Goal: Task Accomplishment & Management: Complete application form

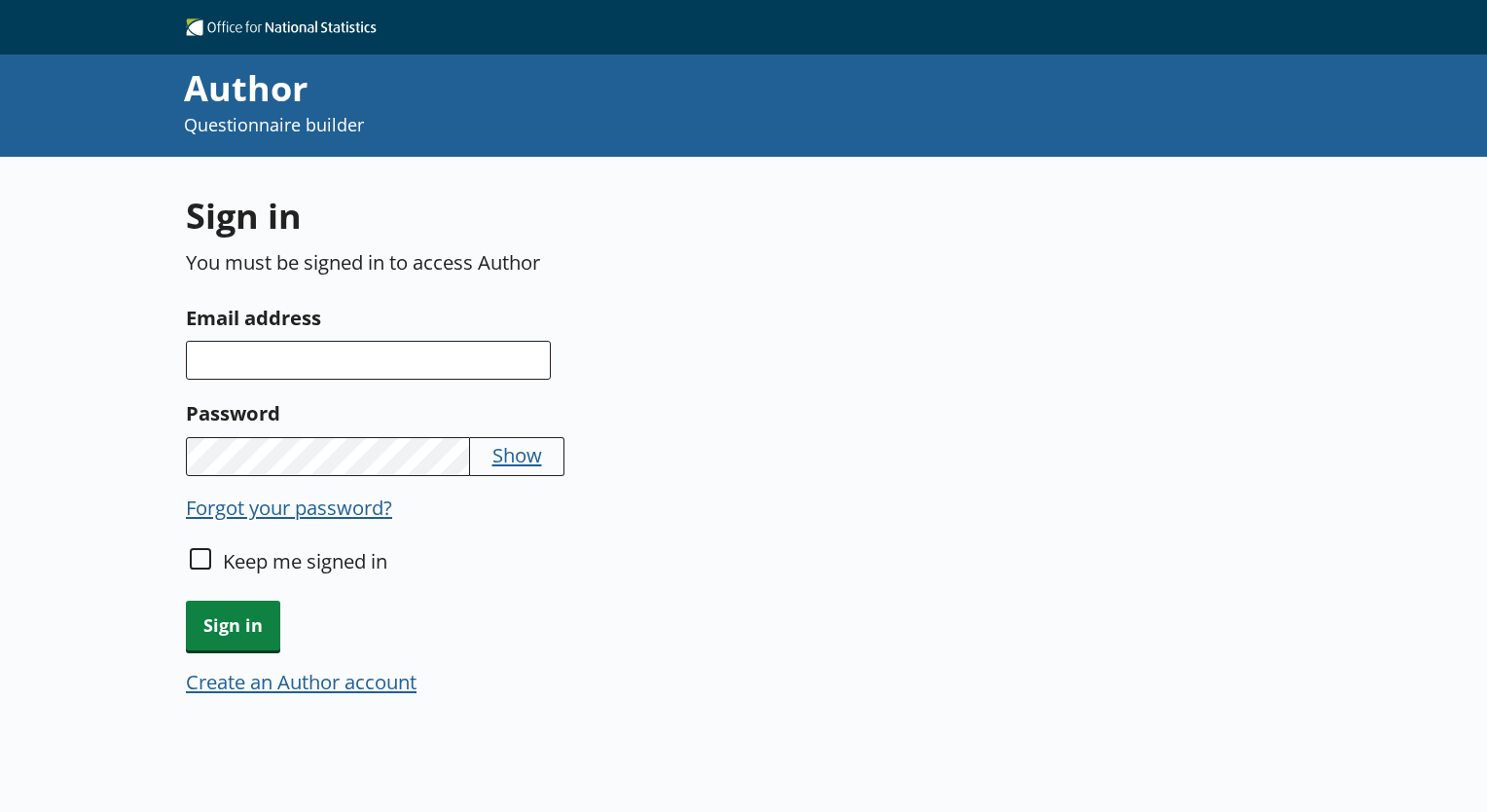
click at [320, 675] on button "Create an Author account" at bounding box center [301, 681] width 231 height 27
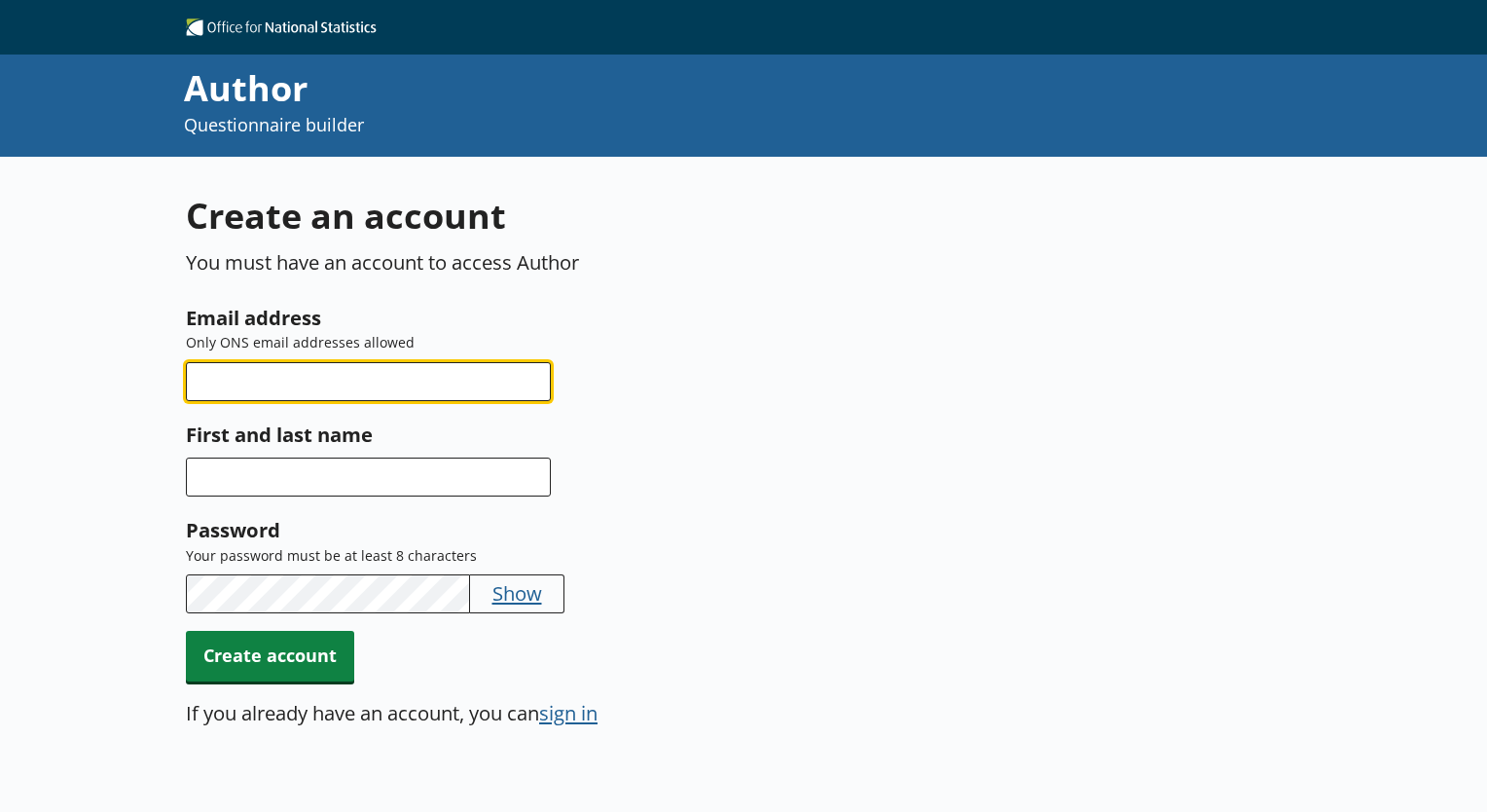
click at [218, 387] on input "Email address" at bounding box center [368, 382] width 365 height 39
type input "[EMAIL_ADDRESS][PERSON_NAME][DOMAIN_NAME]"
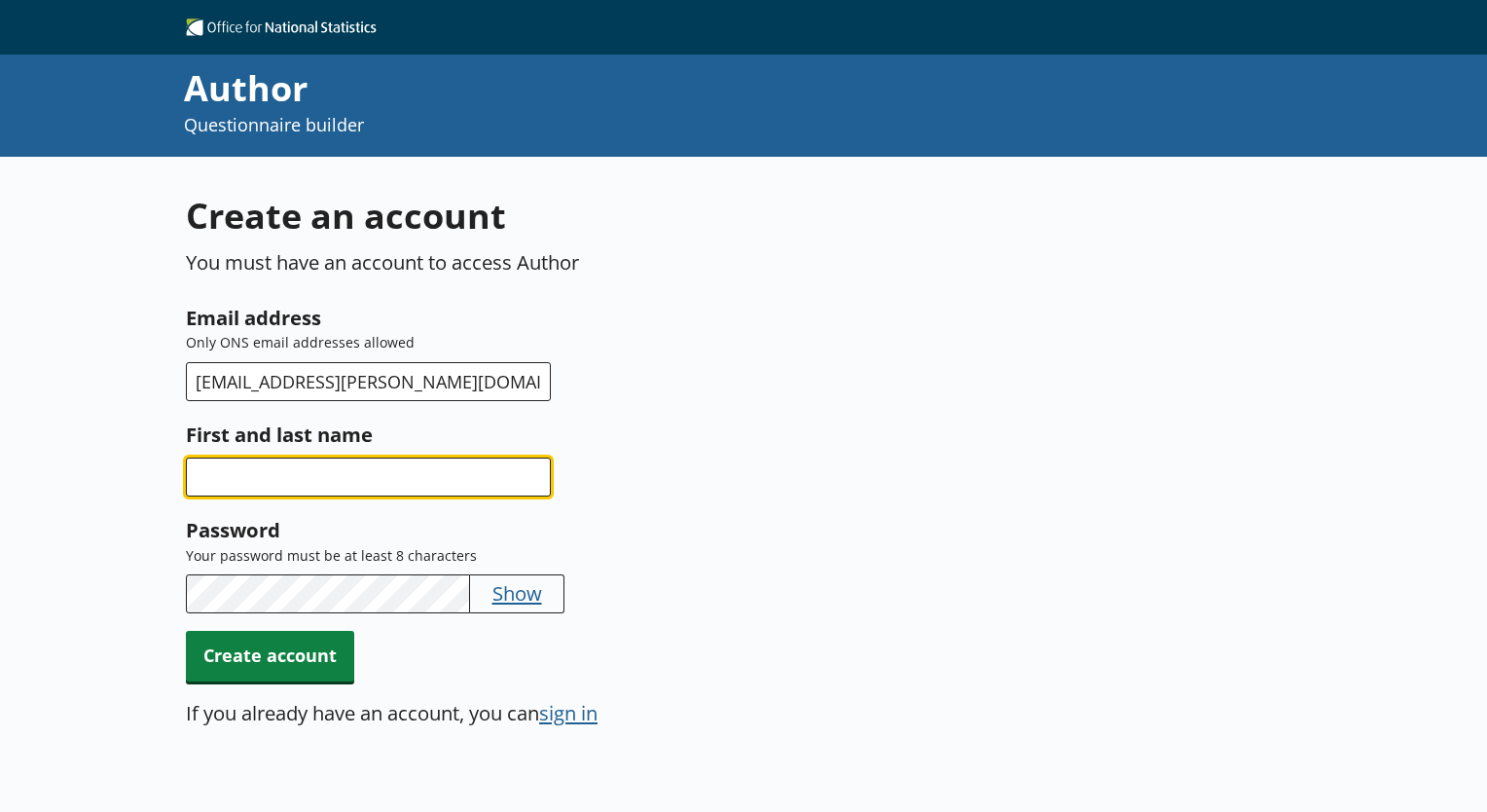
click at [284, 479] on input "First and last name" at bounding box center [368, 477] width 365 height 39
type input "[PERSON_NAME]"
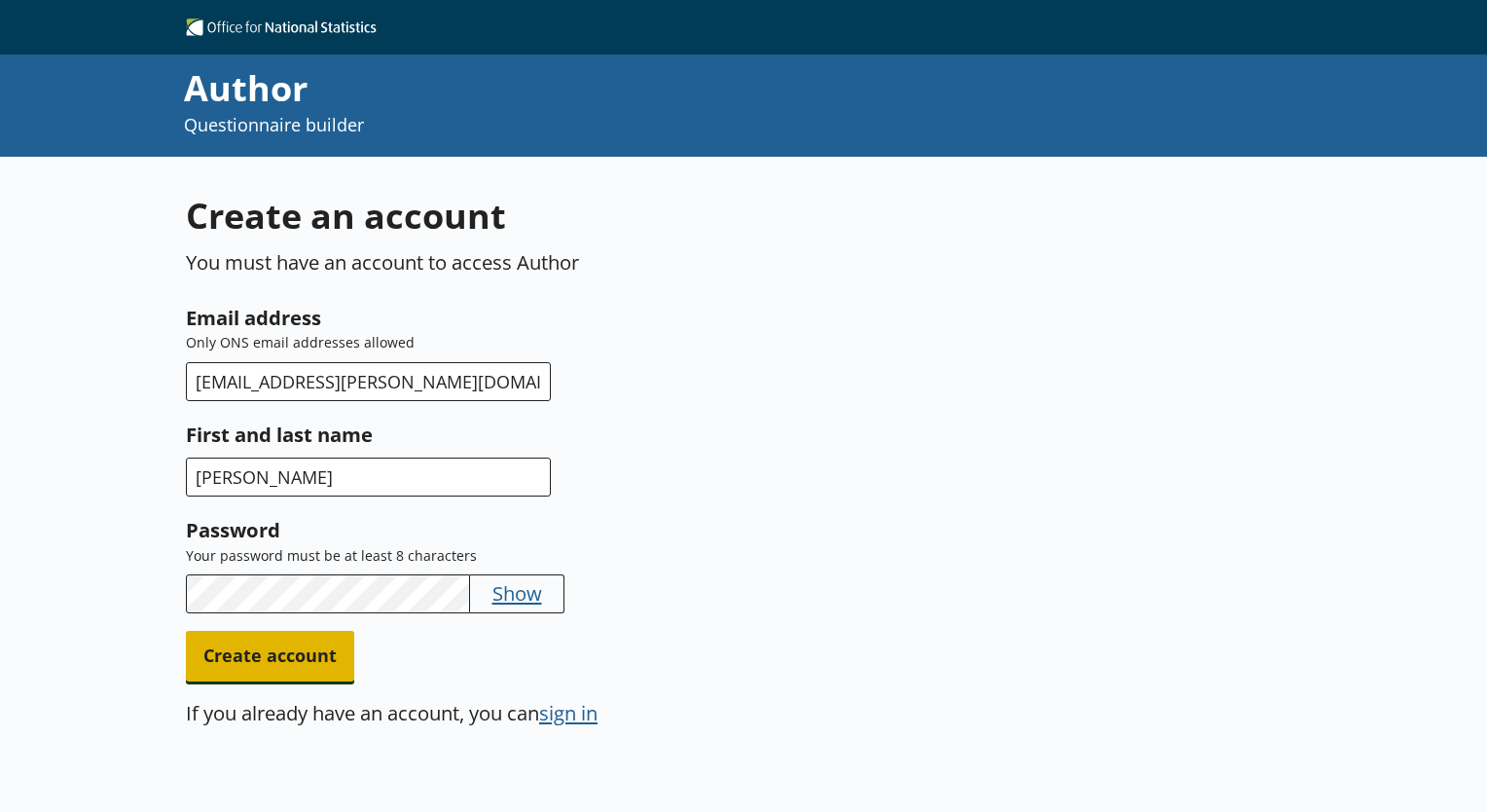
click at [274, 663] on span "Create account" at bounding box center [270, 655] width 168 height 50
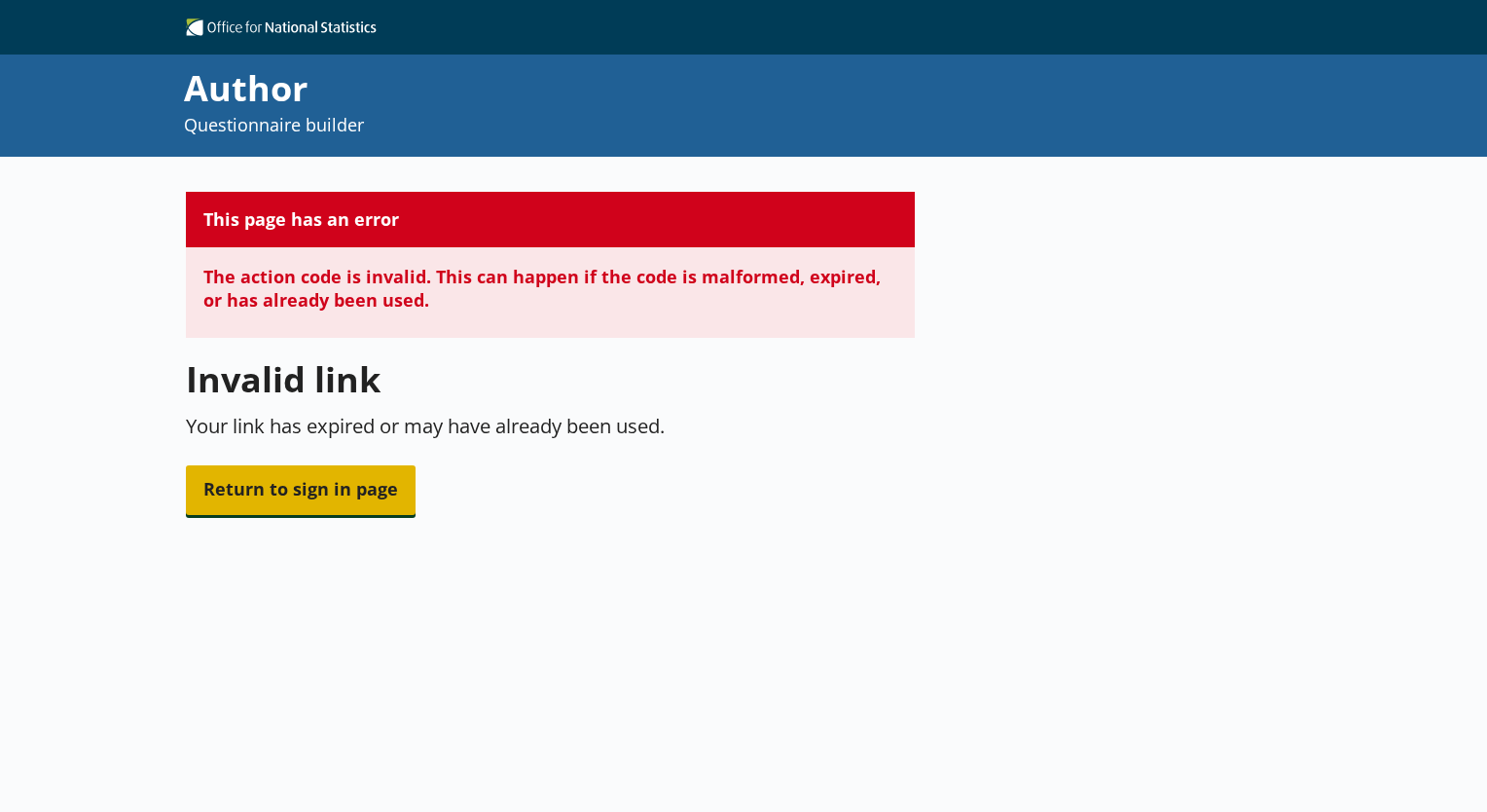
click at [291, 484] on span "Return to sign in page" at bounding box center [300, 489] width 230 height 50
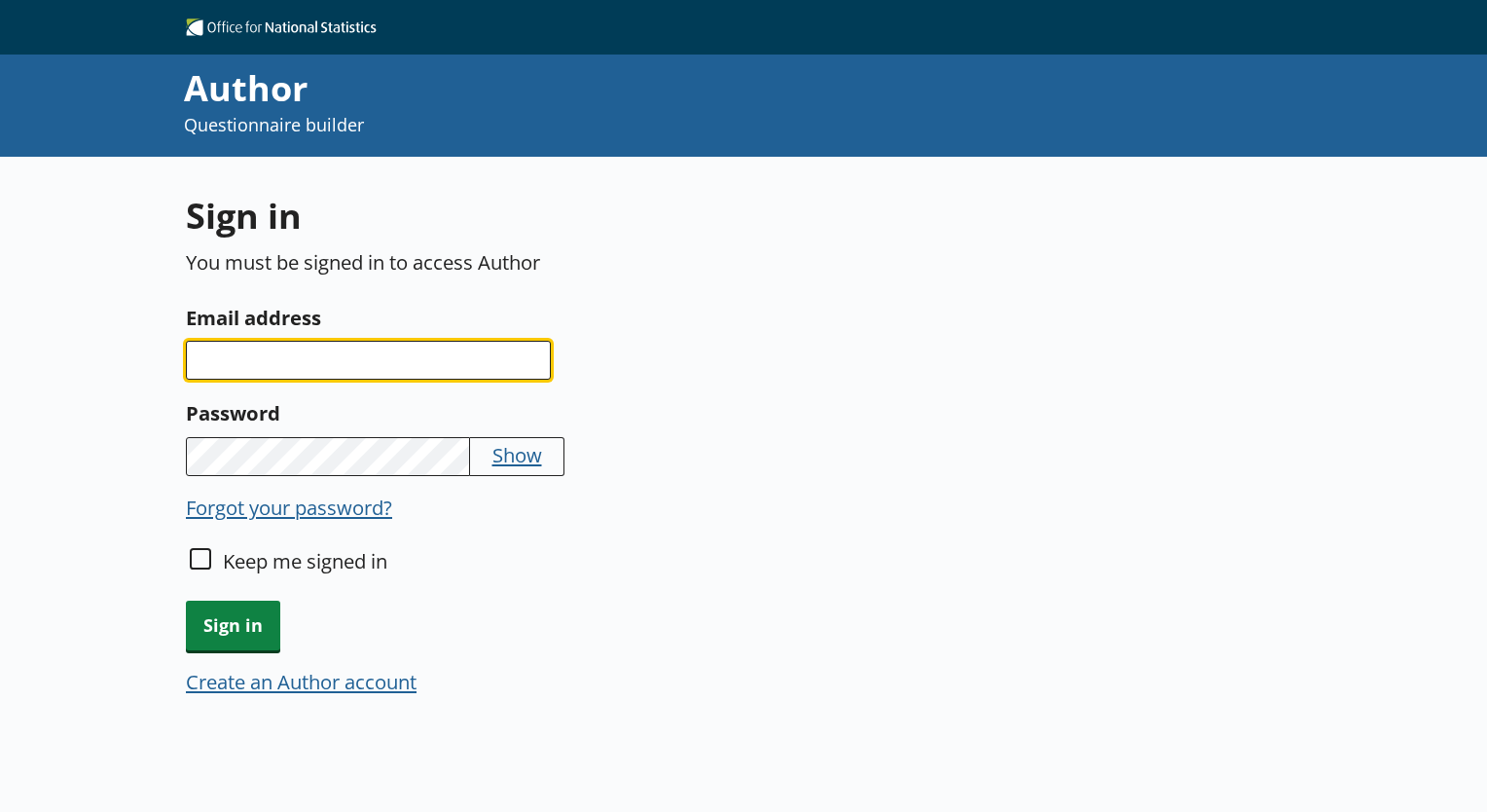
click at [389, 348] on input "Email address" at bounding box center [368, 360] width 365 height 39
type input "[EMAIL_ADDRESS][PERSON_NAME][DOMAIN_NAME]"
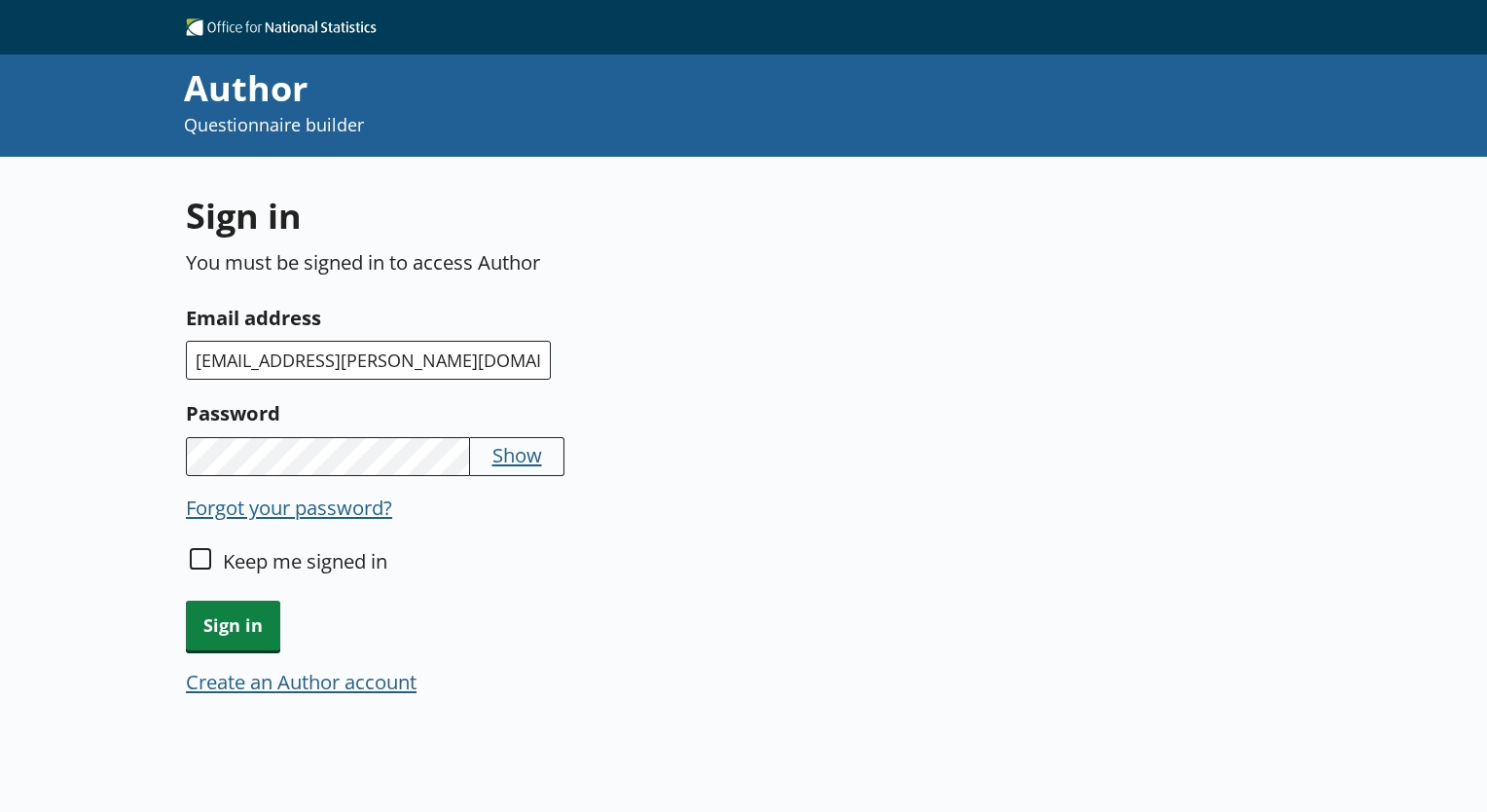
click at [239, 569] on label "Keep me signed in" at bounding box center [305, 561] width 164 height 27
click at [211, 569] on input "Keep me signed in" at bounding box center [201, 559] width 22 height 22
checkbox input "true"
click at [253, 618] on span "Sign in" at bounding box center [233, 625] width 94 height 50
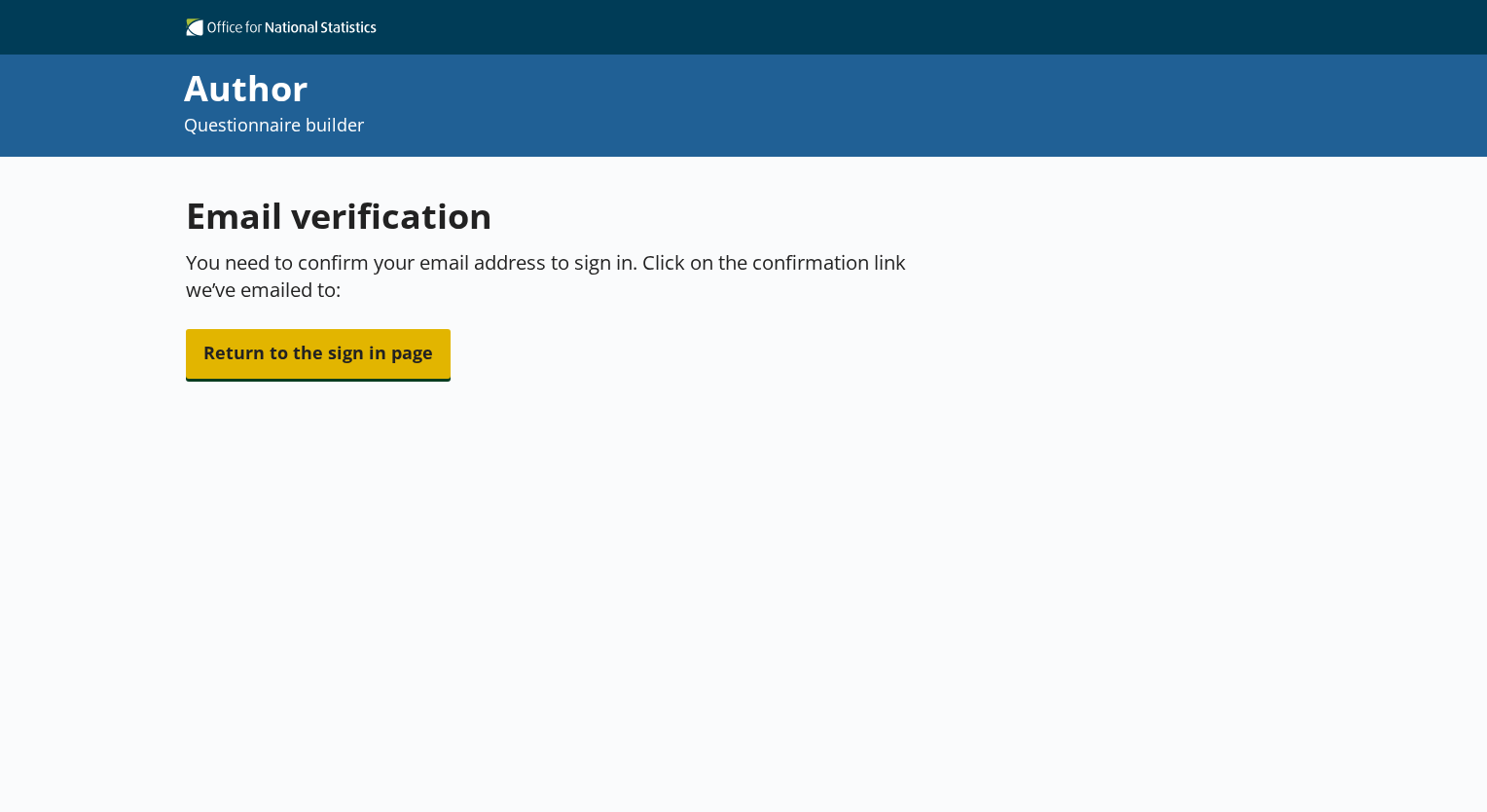
click at [387, 352] on span "Return to the sign in page" at bounding box center [318, 353] width 265 height 50
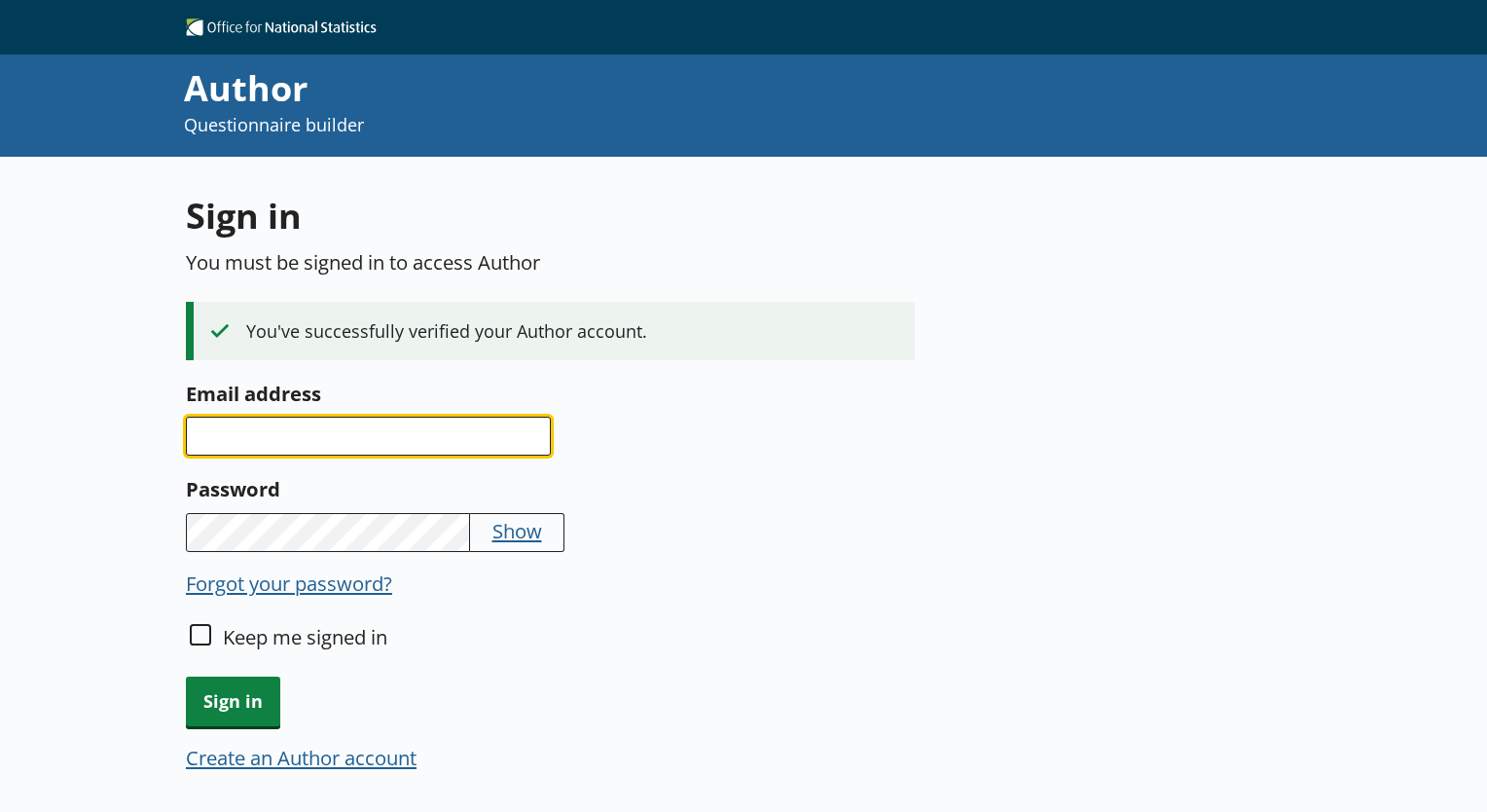
click at [354, 427] on input "Email address" at bounding box center [368, 436] width 365 height 39
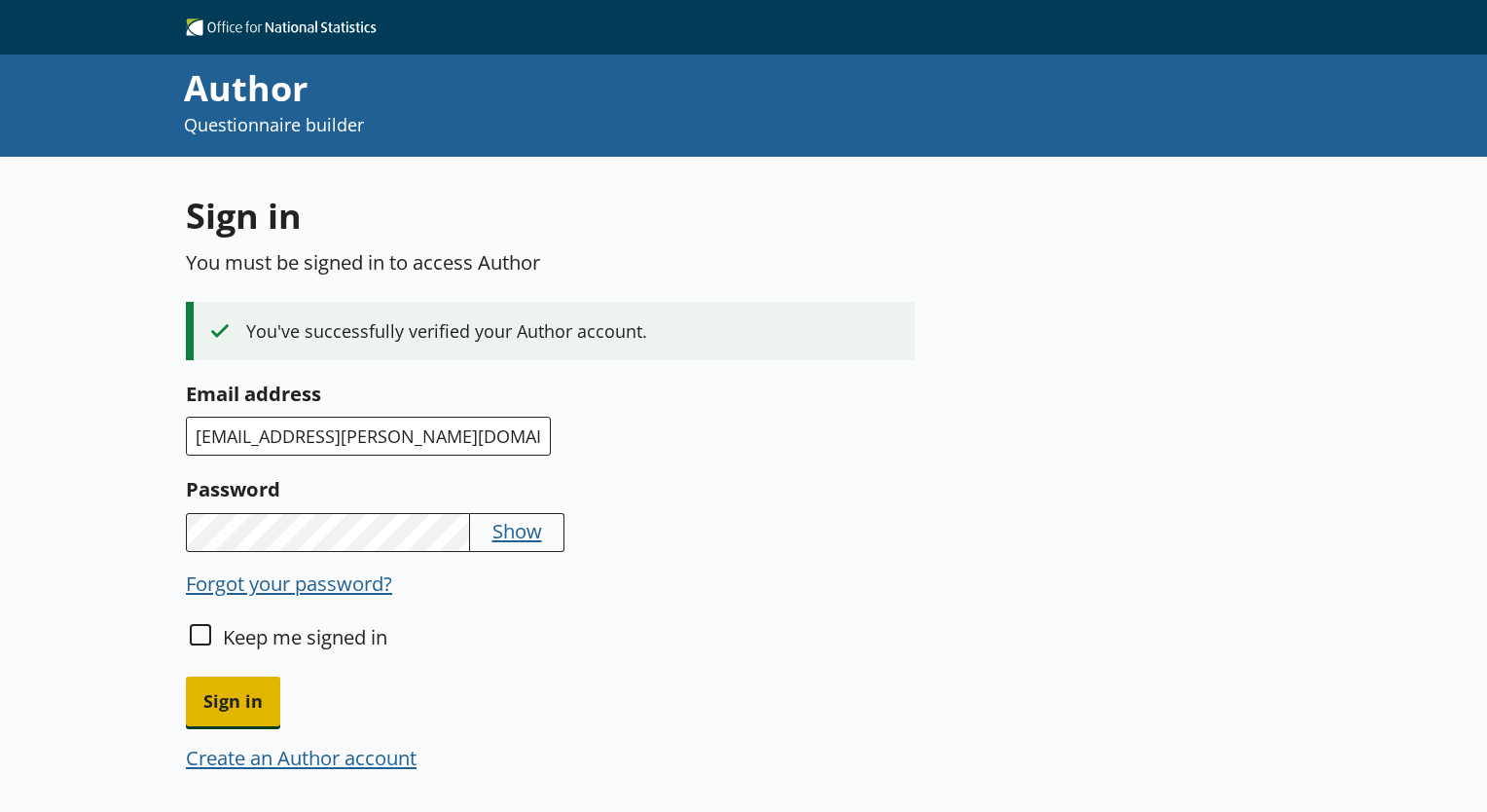
click at [239, 699] on span "Sign in" at bounding box center [233, 700] width 94 height 50
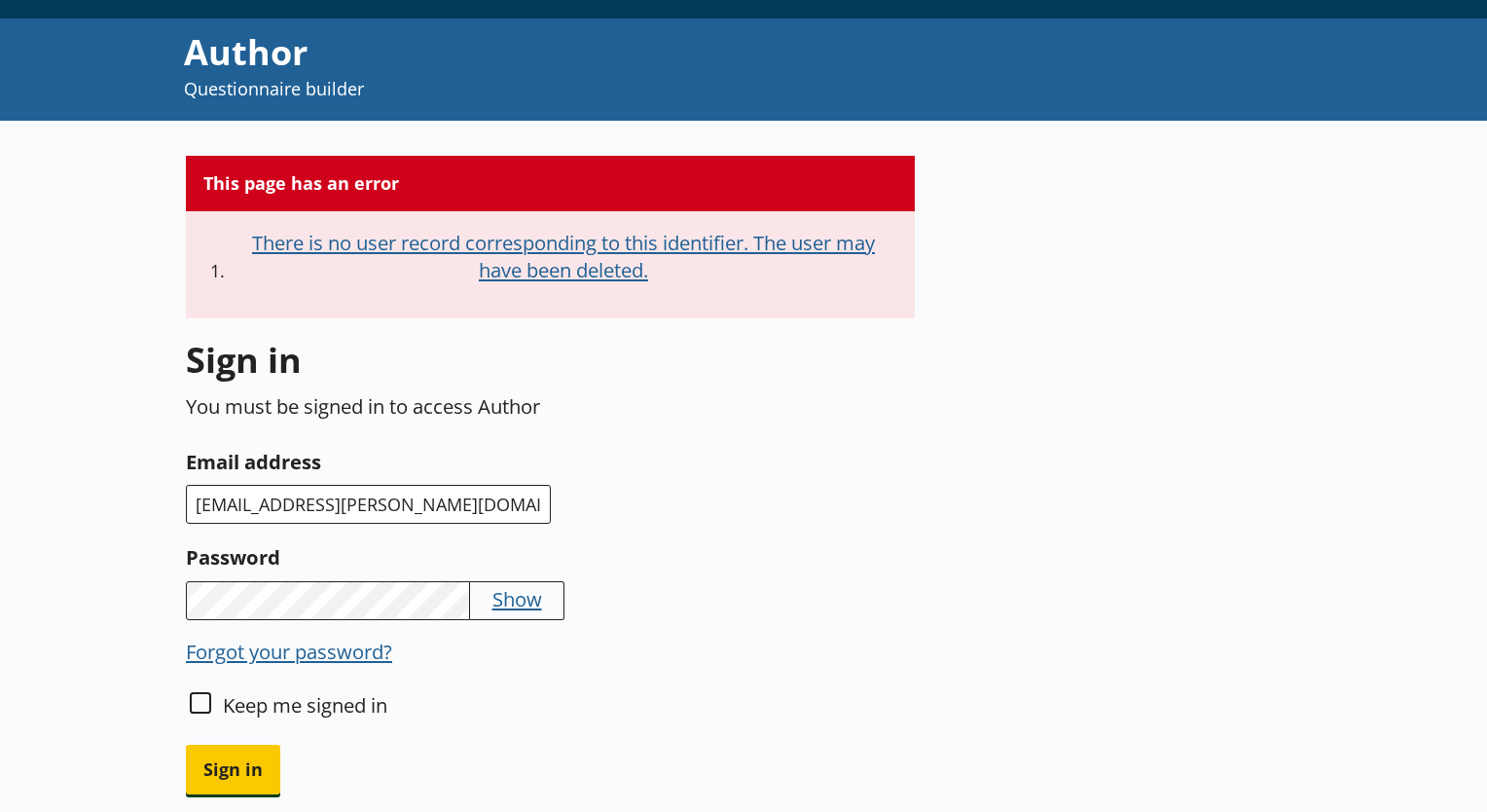
scroll to position [97, 0]
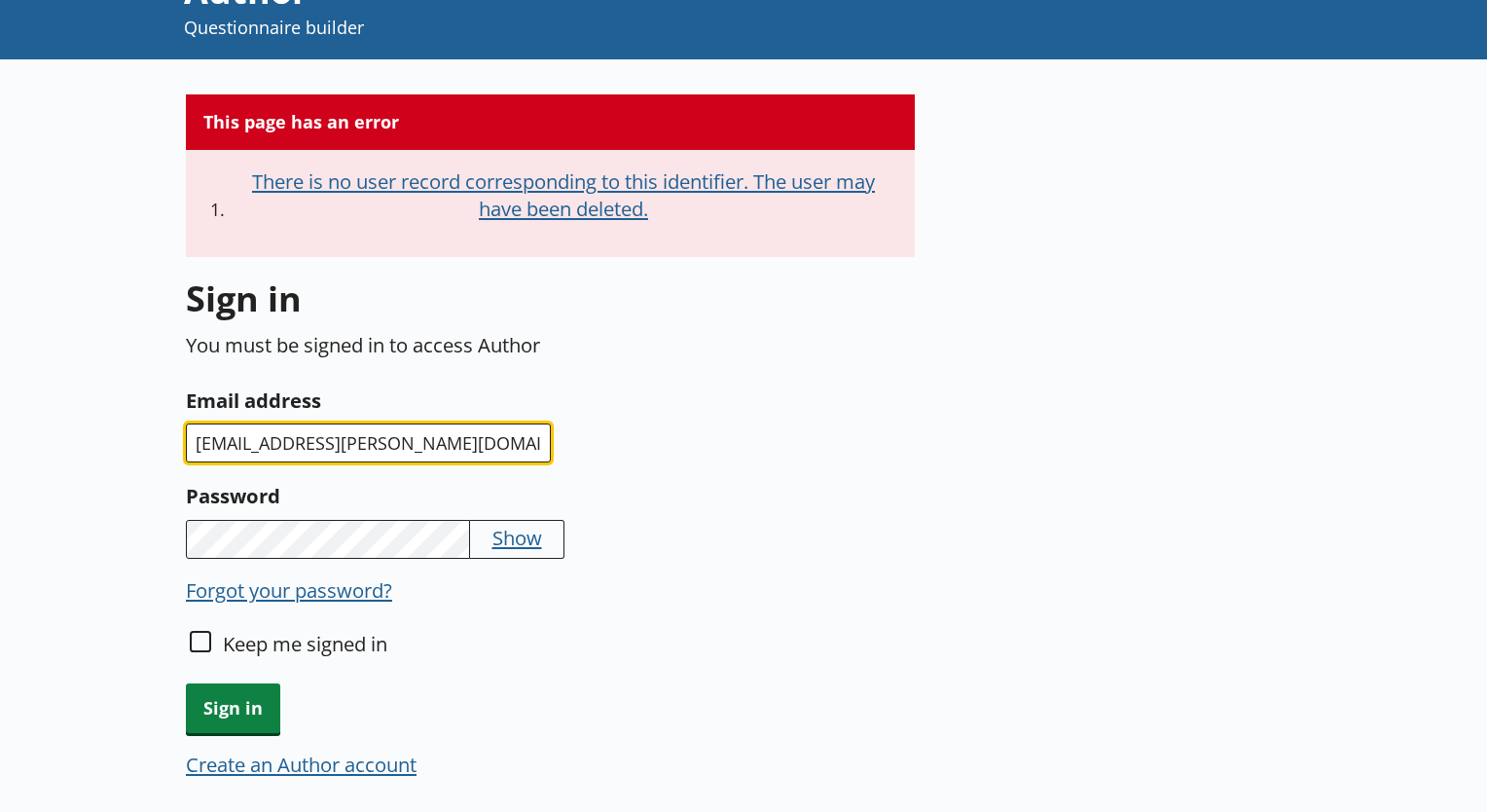
click at [347, 438] on input "kat.izquierdo@dwp.gov.uk" at bounding box center [368, 443] width 365 height 39
type input "[EMAIL_ADDRESS][PERSON_NAME][DOMAIN_NAME]"
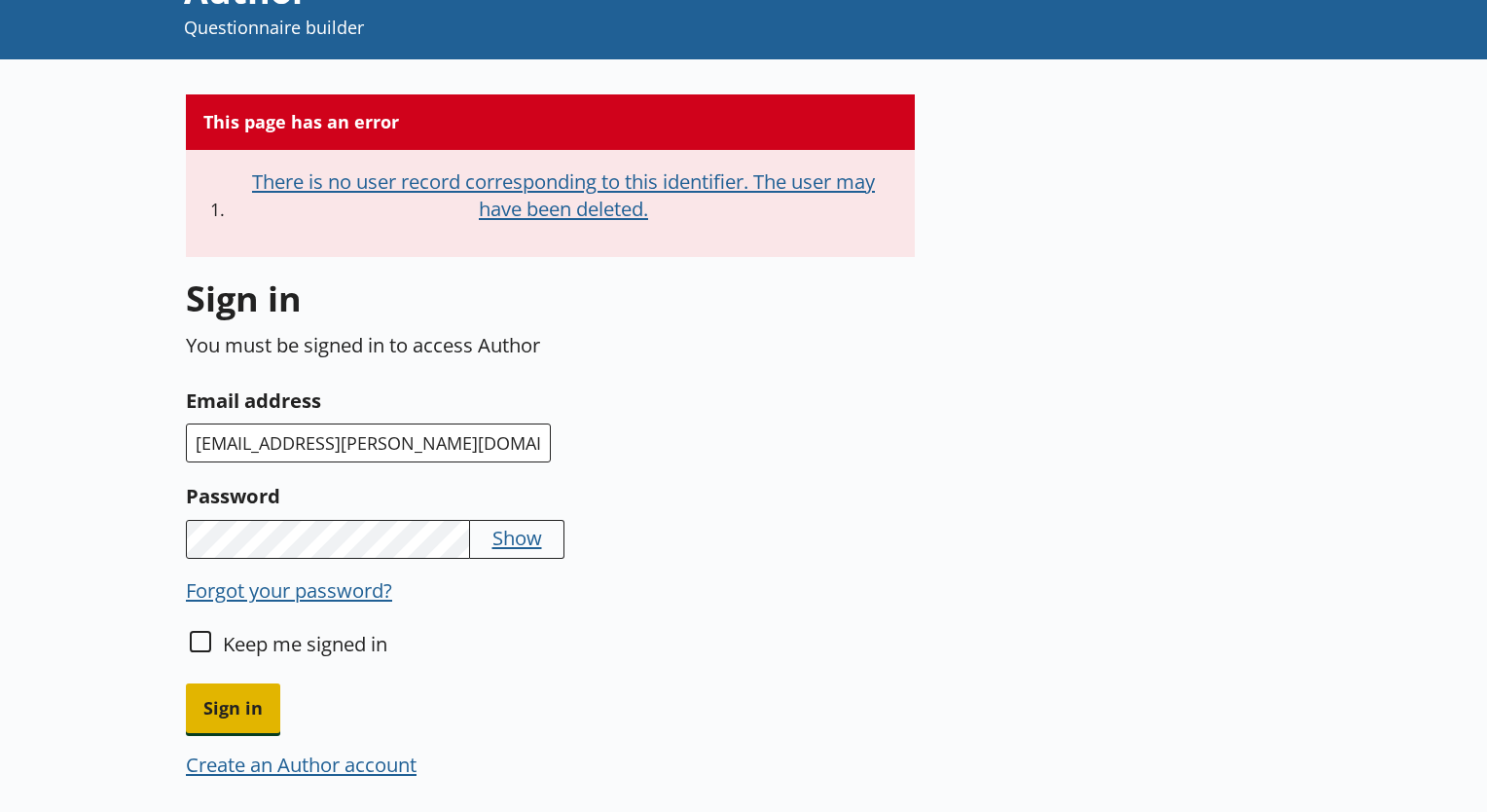
click at [246, 722] on span "Sign in" at bounding box center [233, 707] width 94 height 50
